Goal: Find specific page/section: Find specific page/section

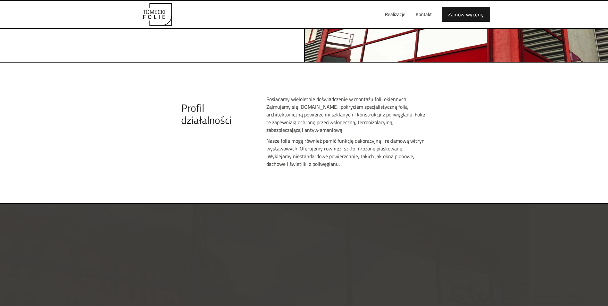
scroll to position [353, 0]
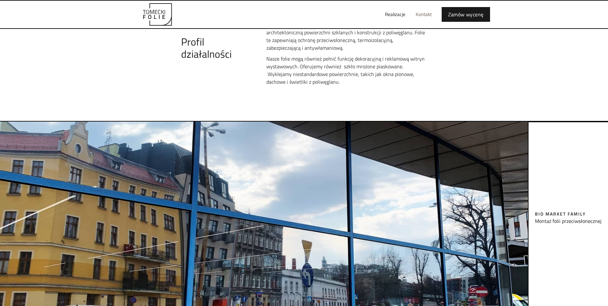
click at [424, 14] on link "Kontakt" at bounding box center [424, 14] width 26 height 21
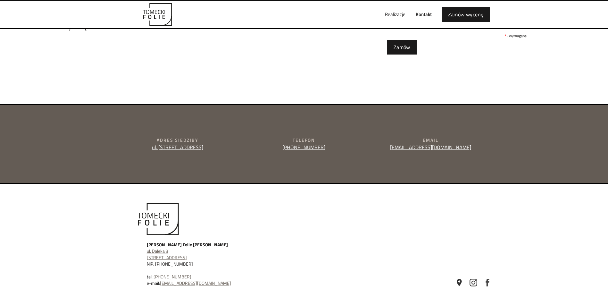
scroll to position [188, 0]
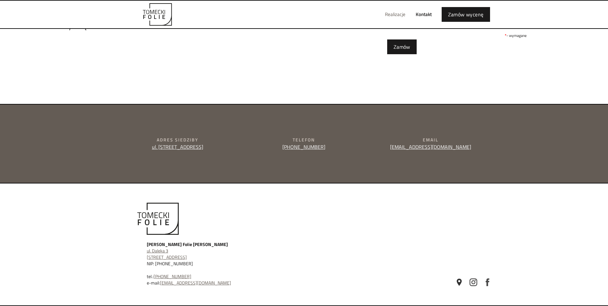
click at [399, 14] on link "Realizacje" at bounding box center [395, 14] width 31 height 21
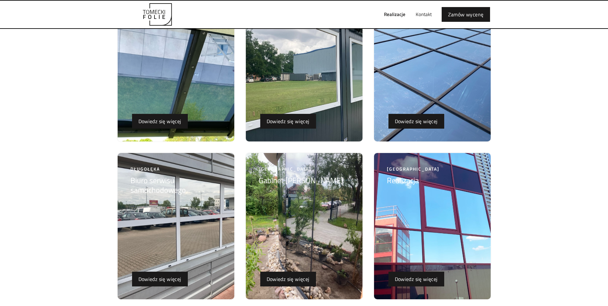
scroll to position [1859, 0]
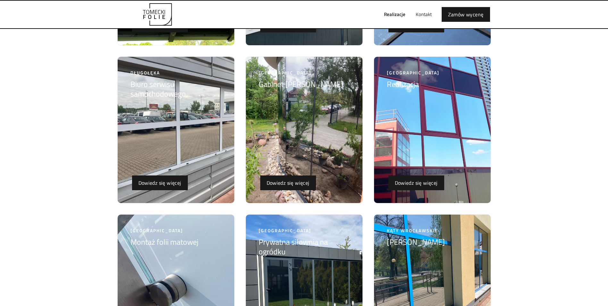
click at [289, 104] on img at bounding box center [304, 130] width 117 height 146
